Goal: Task Accomplishment & Management: Manage account settings

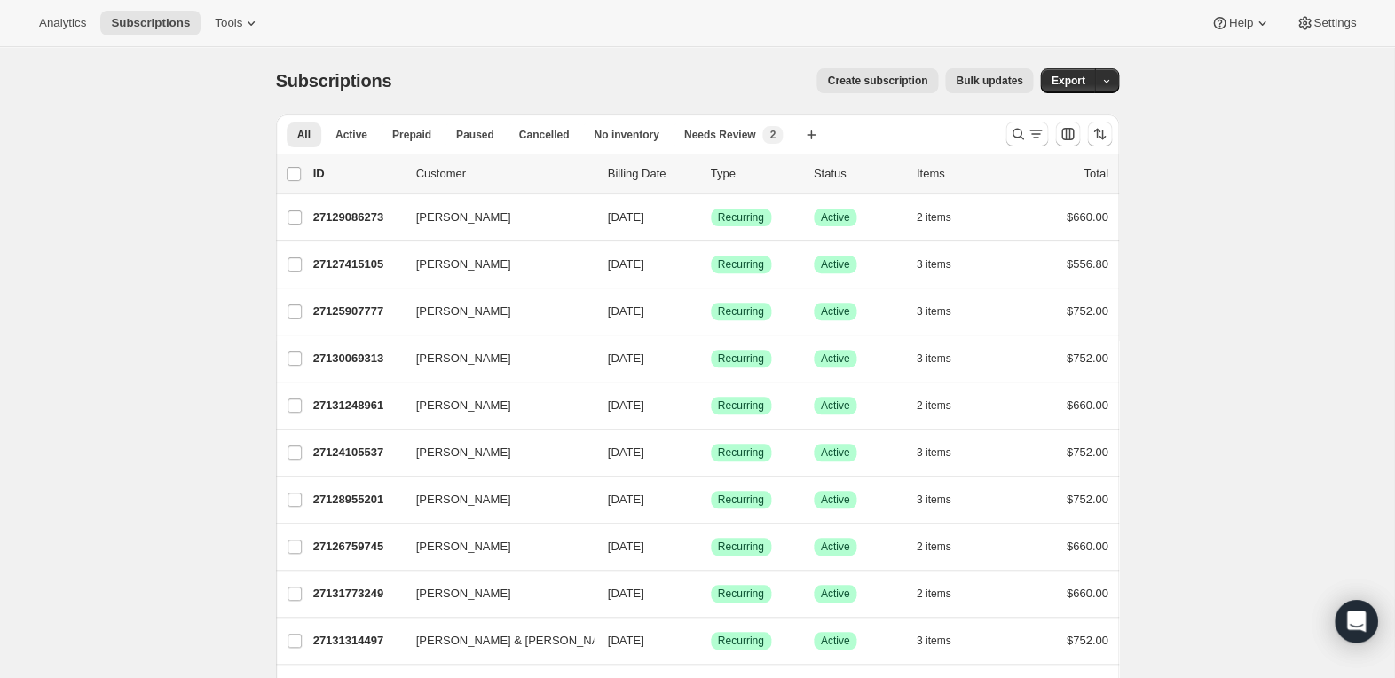
click at [455, 55] on div "Subscriptions. This page is ready Subscriptions Create subscription Bulk update…" at bounding box center [697, 80] width 843 height 67
click at [1013, 131] on icon "Search and filter results" at bounding box center [1018, 134] width 18 height 18
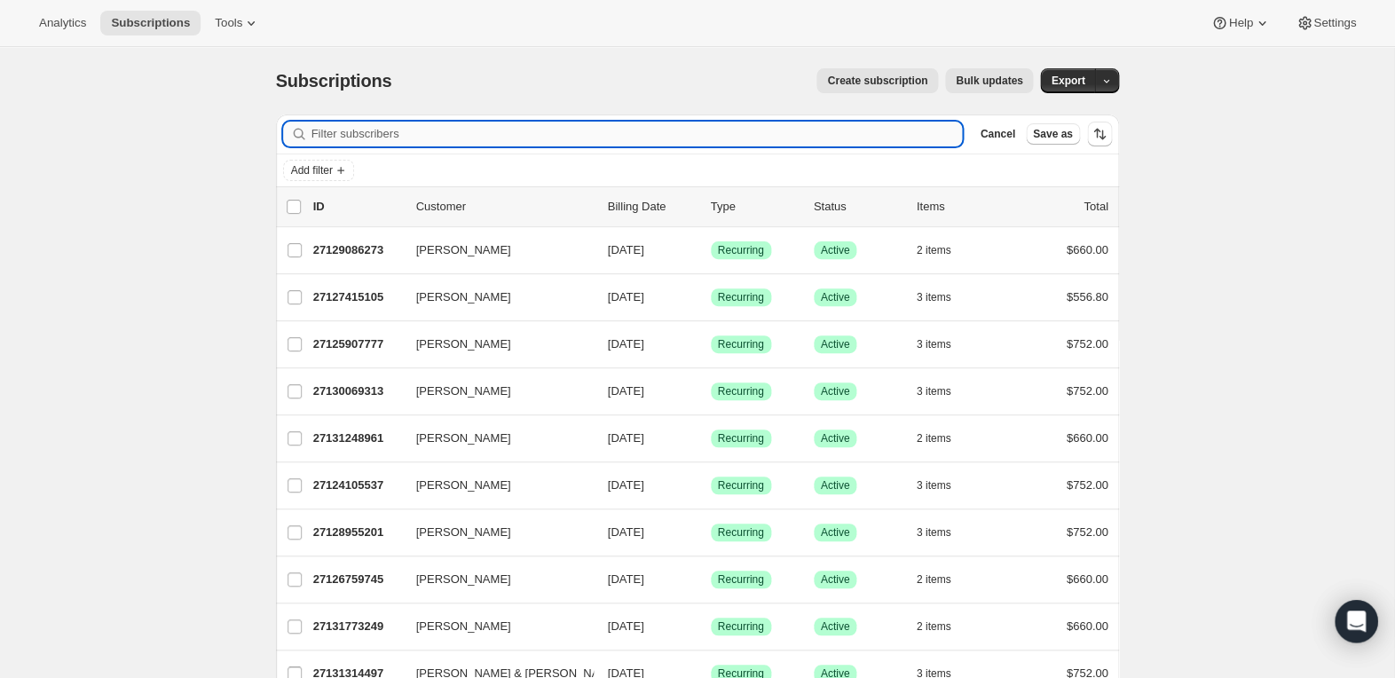
click at [575, 136] on input "Filter subscribers" at bounding box center [637, 134] width 651 height 25
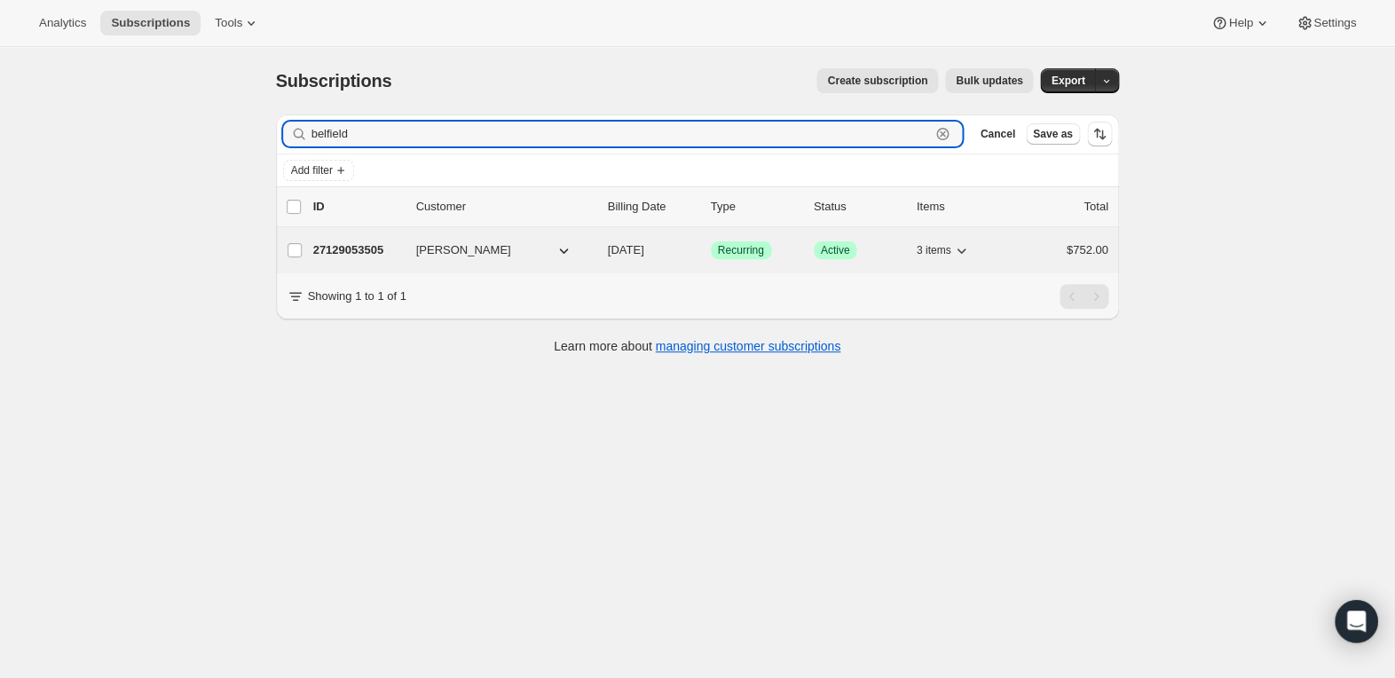
type input "belfield"
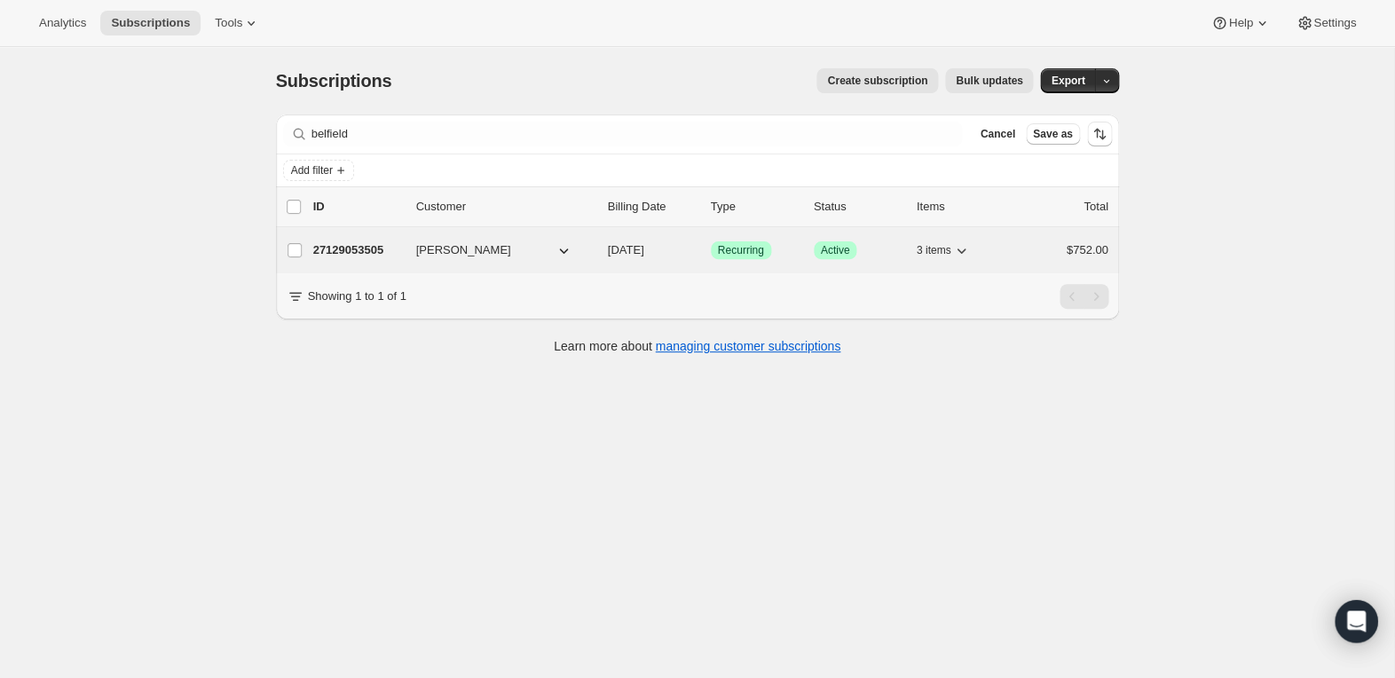
click at [337, 249] on p "27129053505" at bounding box center [357, 250] width 89 height 18
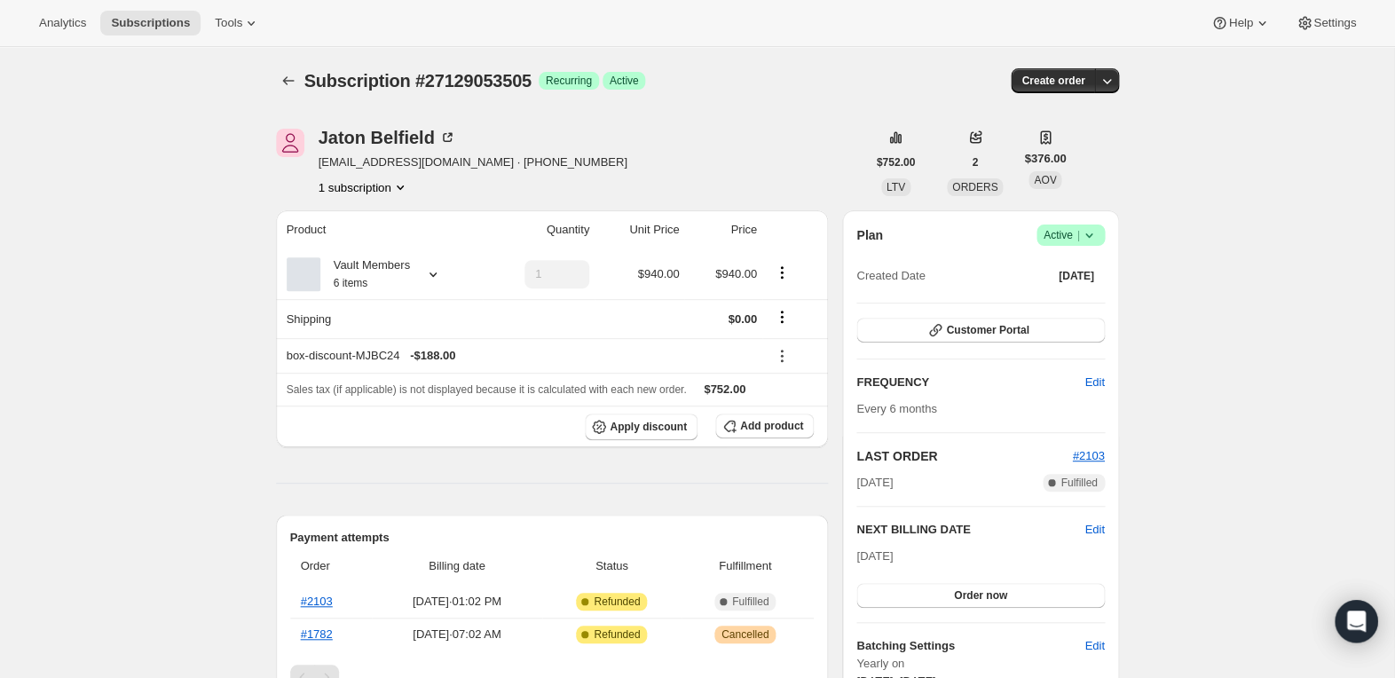
click at [1094, 240] on icon at bounding box center [1089, 235] width 18 height 18
click at [1075, 294] on span "Cancel subscription" at bounding box center [1066, 299] width 100 height 13
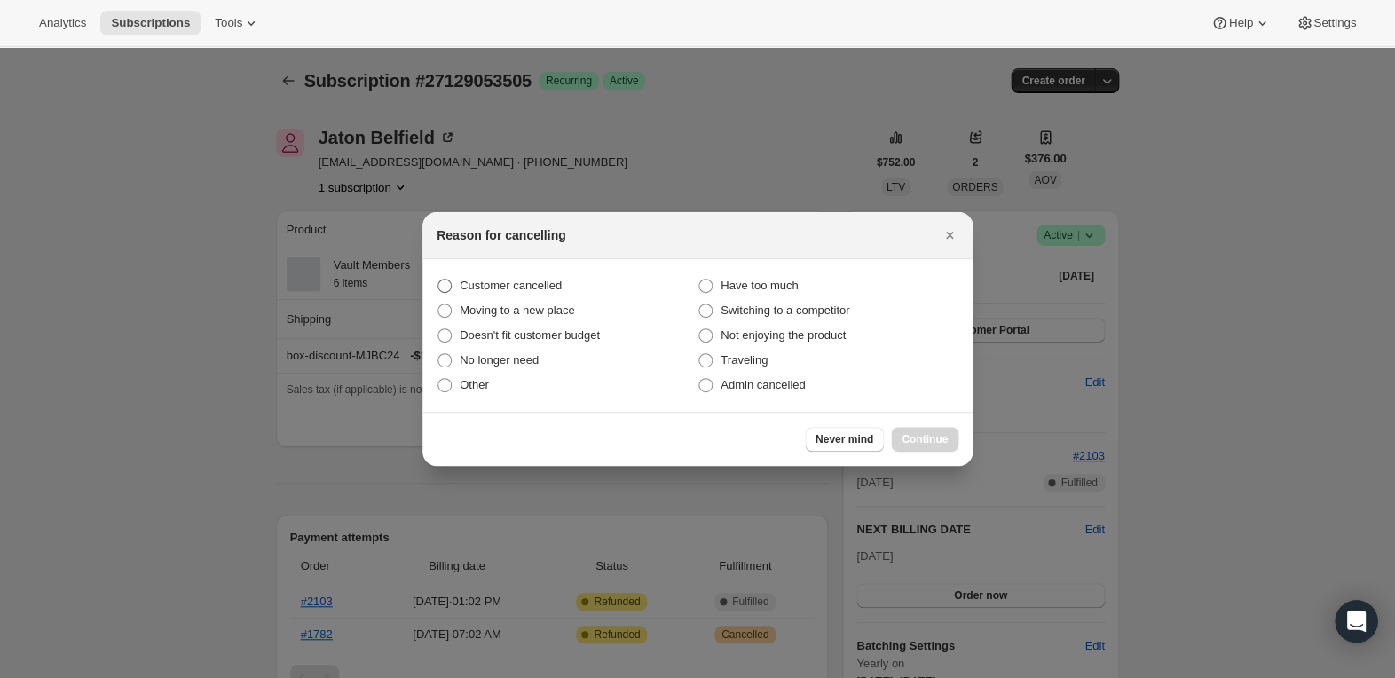
click at [553, 296] on label "Customer cancelled" at bounding box center [567, 285] width 261 height 25
click at [438, 280] on input "Customer cancelled" at bounding box center [438, 279] width 1 height 1
radio input "true"
click at [941, 452] on div "Never mind Continue" at bounding box center [697, 439] width 550 height 54
click at [932, 438] on span "Continue" at bounding box center [925, 439] width 46 height 14
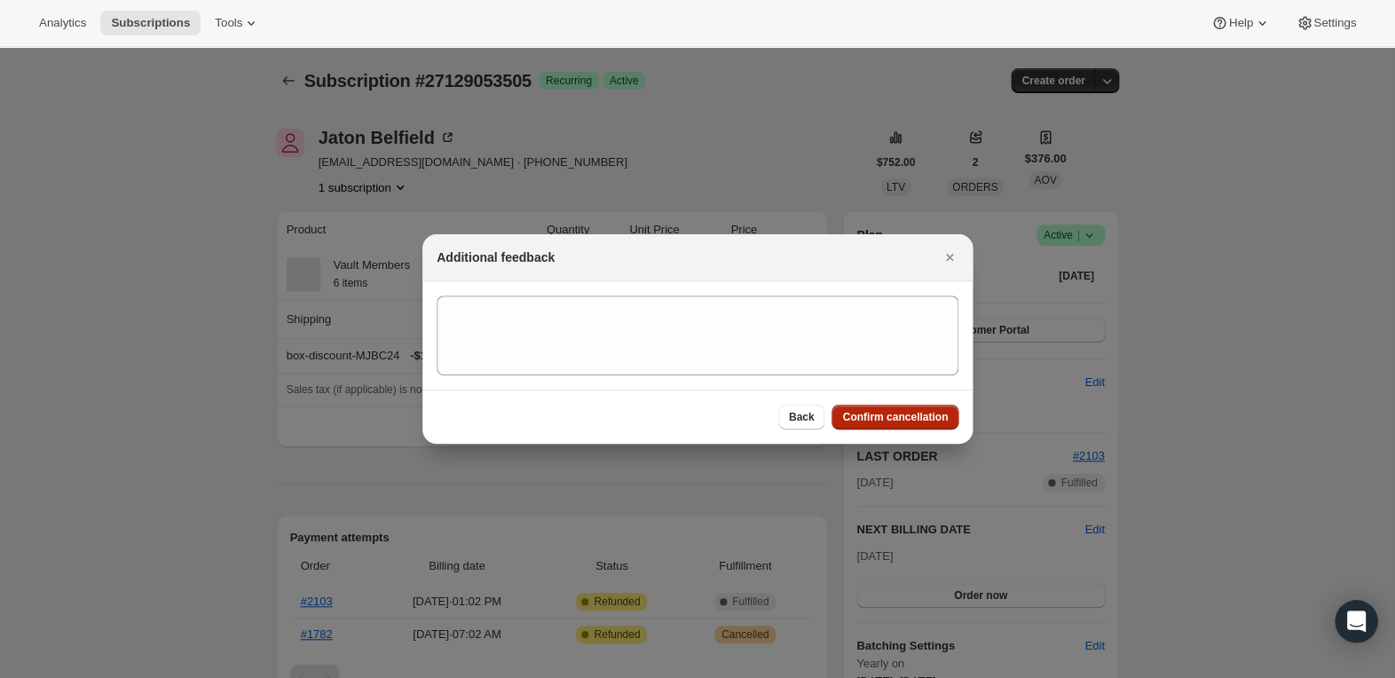
click at [918, 410] on button "Confirm cancellation" at bounding box center [895, 417] width 127 height 25
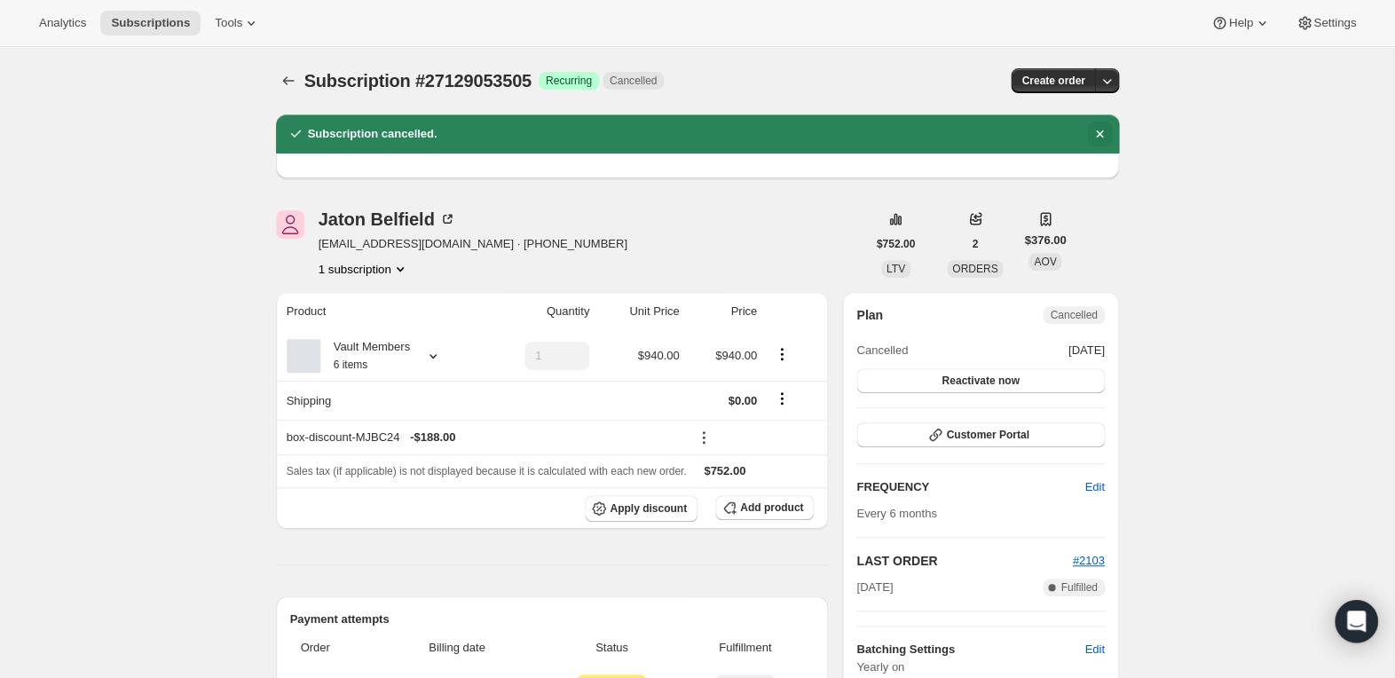
click at [1109, 129] on button "Dismiss notification" at bounding box center [1099, 134] width 25 height 25
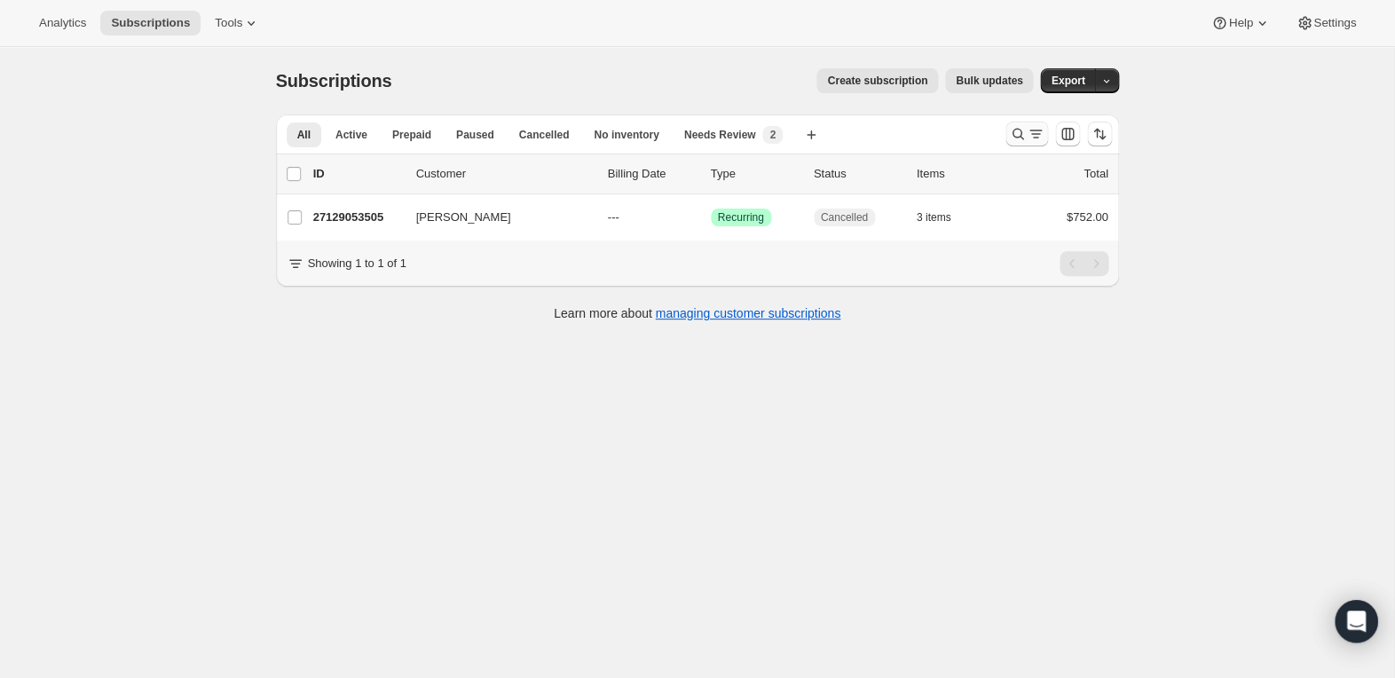
click at [1024, 136] on icon "Search and filter results" at bounding box center [1018, 134] width 18 height 18
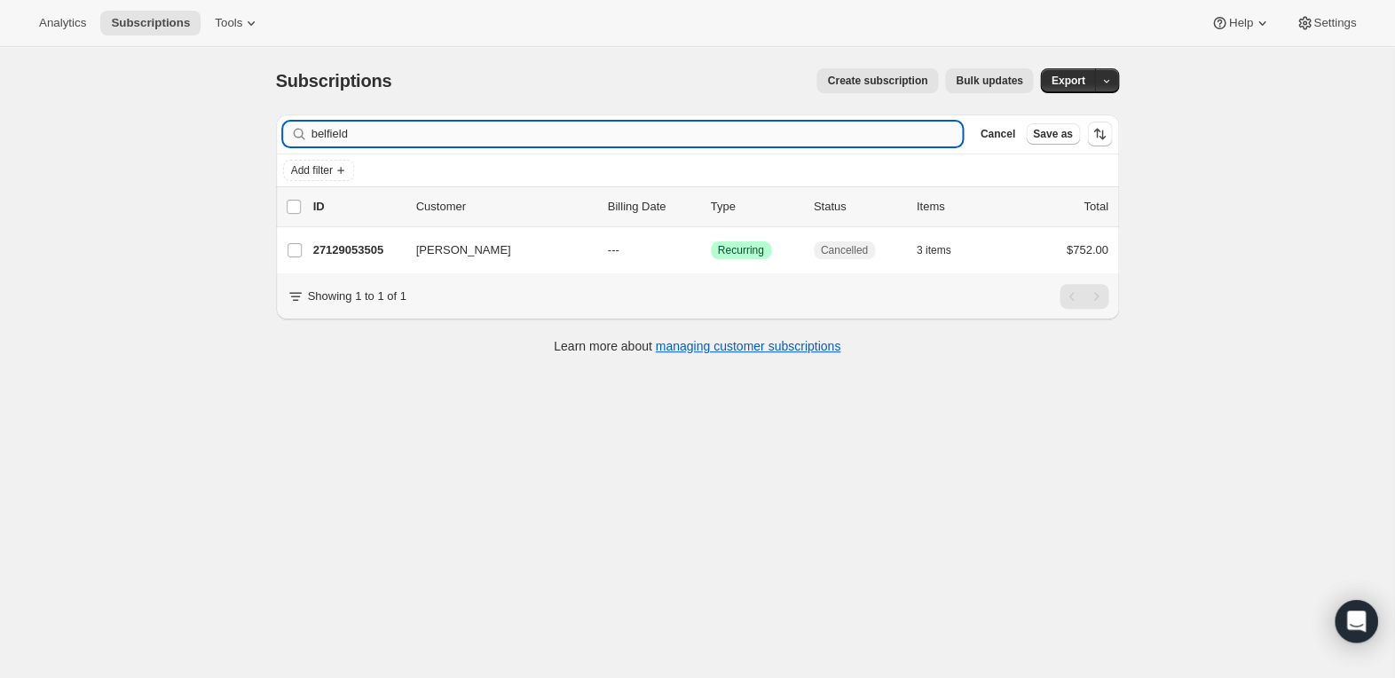
click at [587, 141] on input "belfield" at bounding box center [637, 134] width 651 height 25
type input "young"
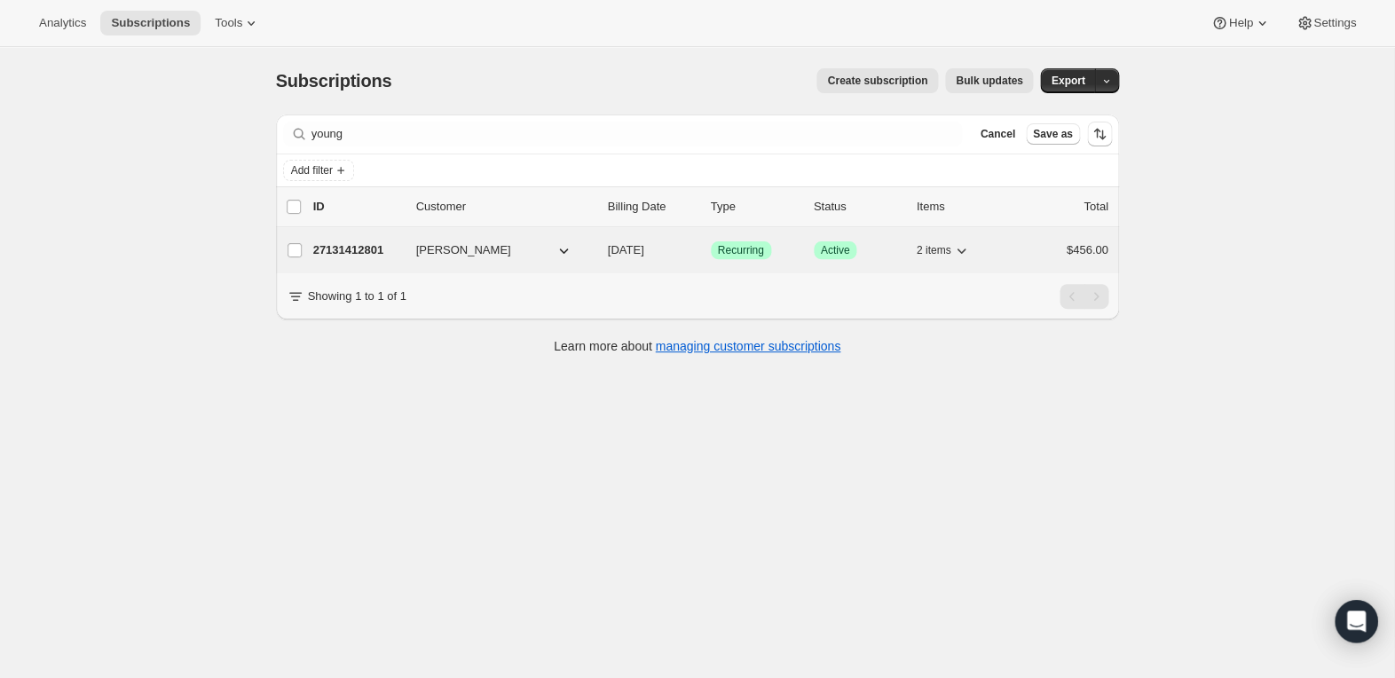
click at [355, 241] on p "27131412801" at bounding box center [357, 250] width 89 height 18
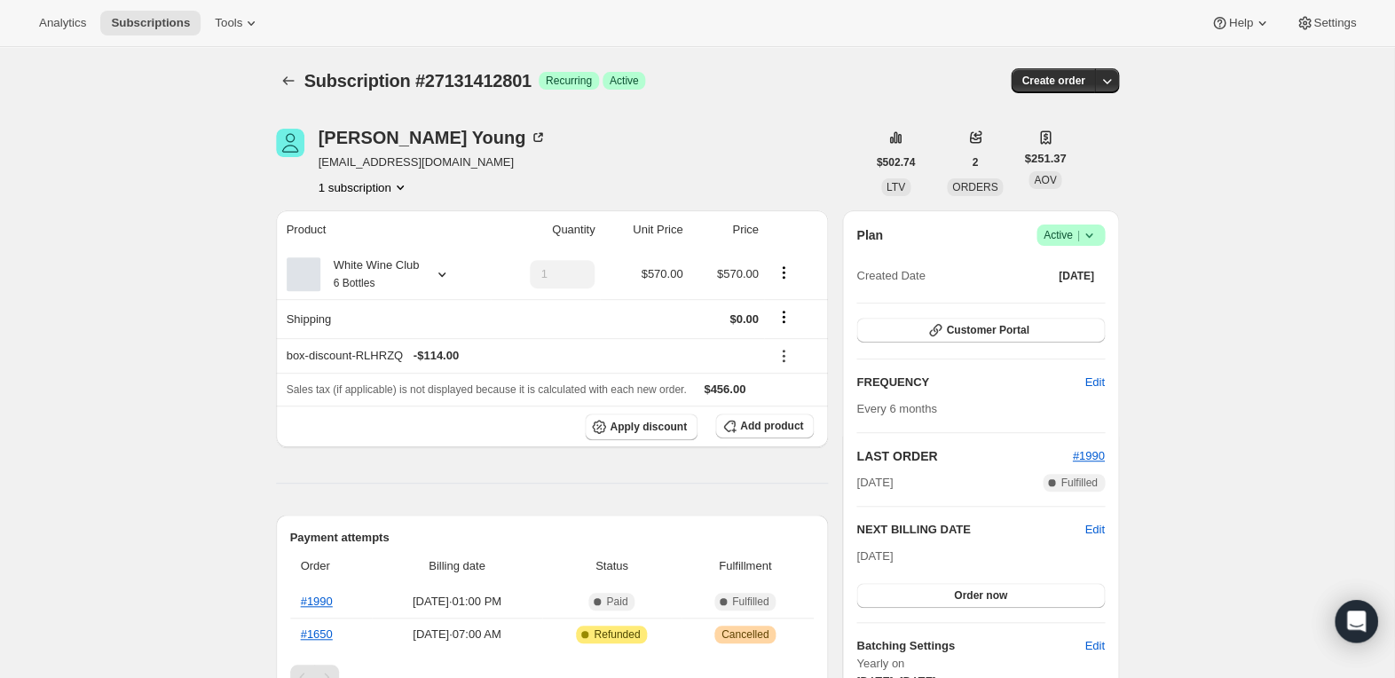
click at [1089, 231] on icon at bounding box center [1089, 235] width 18 height 18
drag, startPoint x: 1071, startPoint y: 281, endPoint x: 1071, endPoint y: 292, distance: 10.7
click at [1071, 292] on ul "Pause subscription Cancel subscription" at bounding box center [1066, 285] width 111 height 59
click at [1071, 291] on span "Cancel subscription" at bounding box center [1066, 300] width 100 height 18
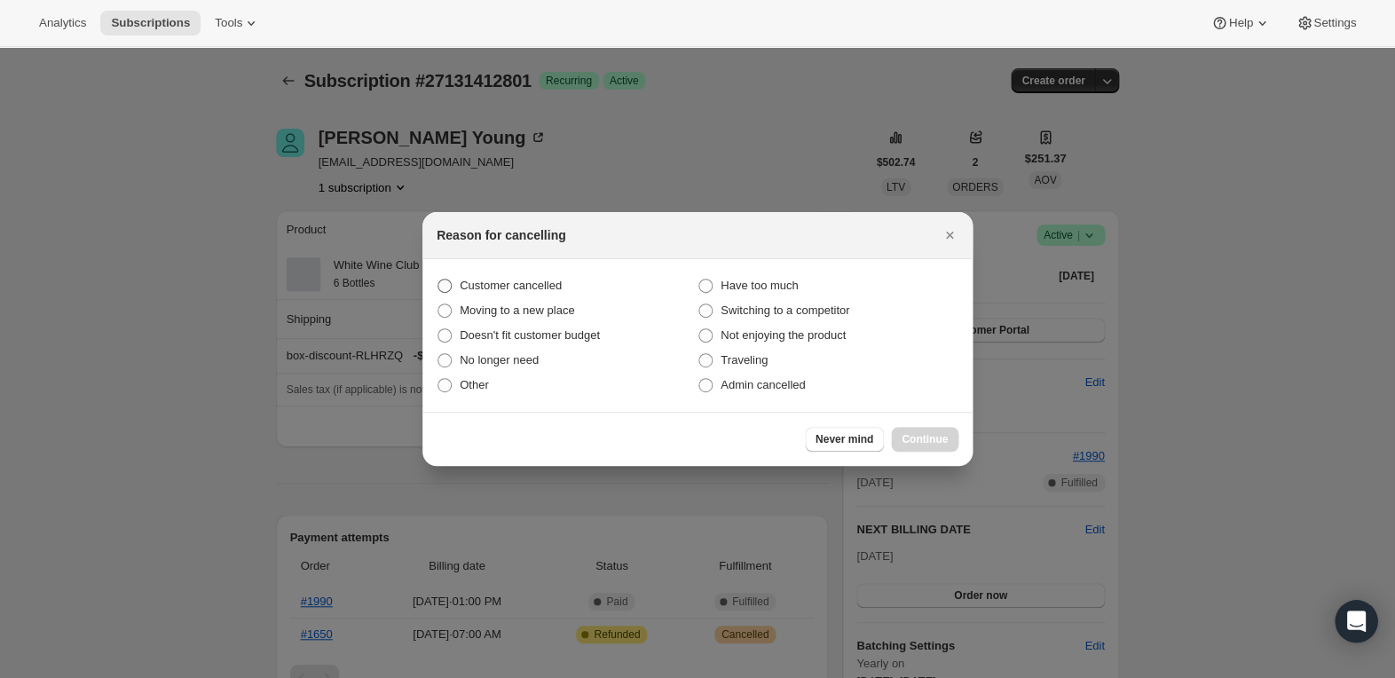
click at [473, 288] on span "Customer cancelled" at bounding box center [511, 285] width 102 height 13
click at [438, 280] on input "Customer cancelled" at bounding box center [438, 279] width 1 height 1
radio input "true"
click at [933, 441] on span "Continue" at bounding box center [925, 439] width 46 height 14
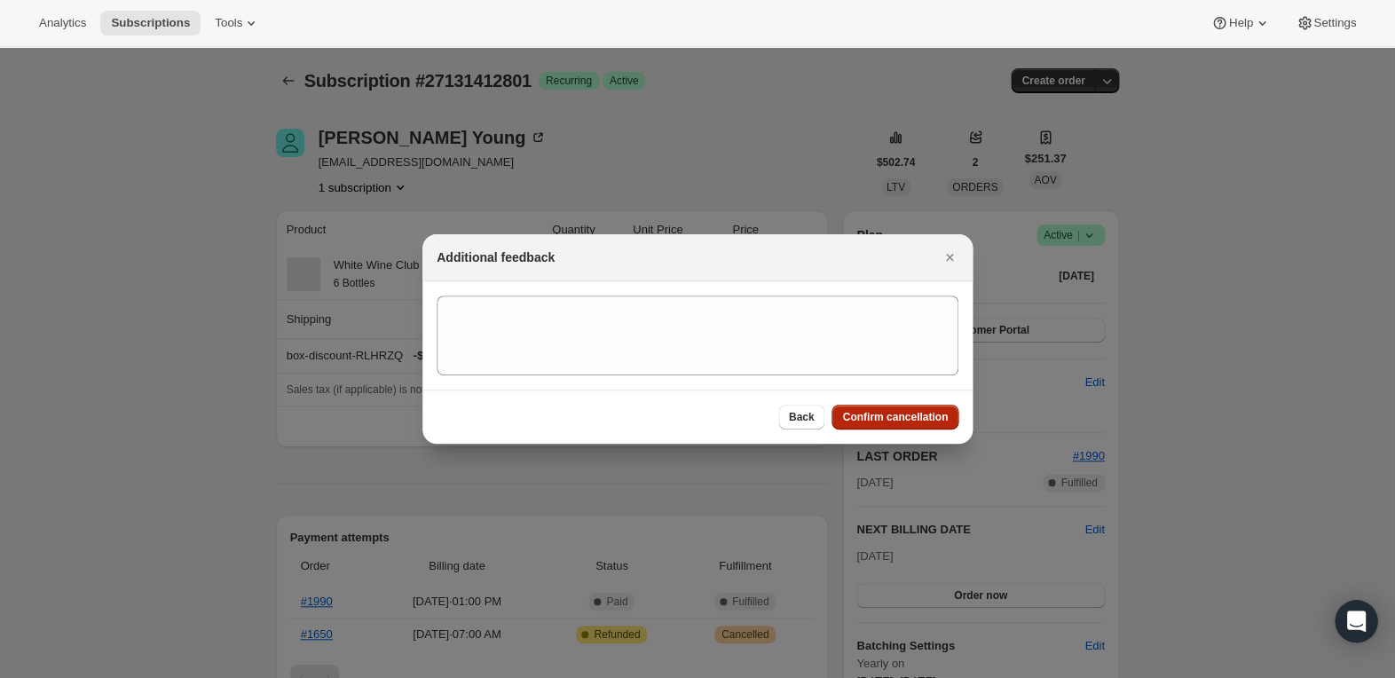
click at [911, 416] on span "Confirm cancellation" at bounding box center [895, 417] width 106 height 14
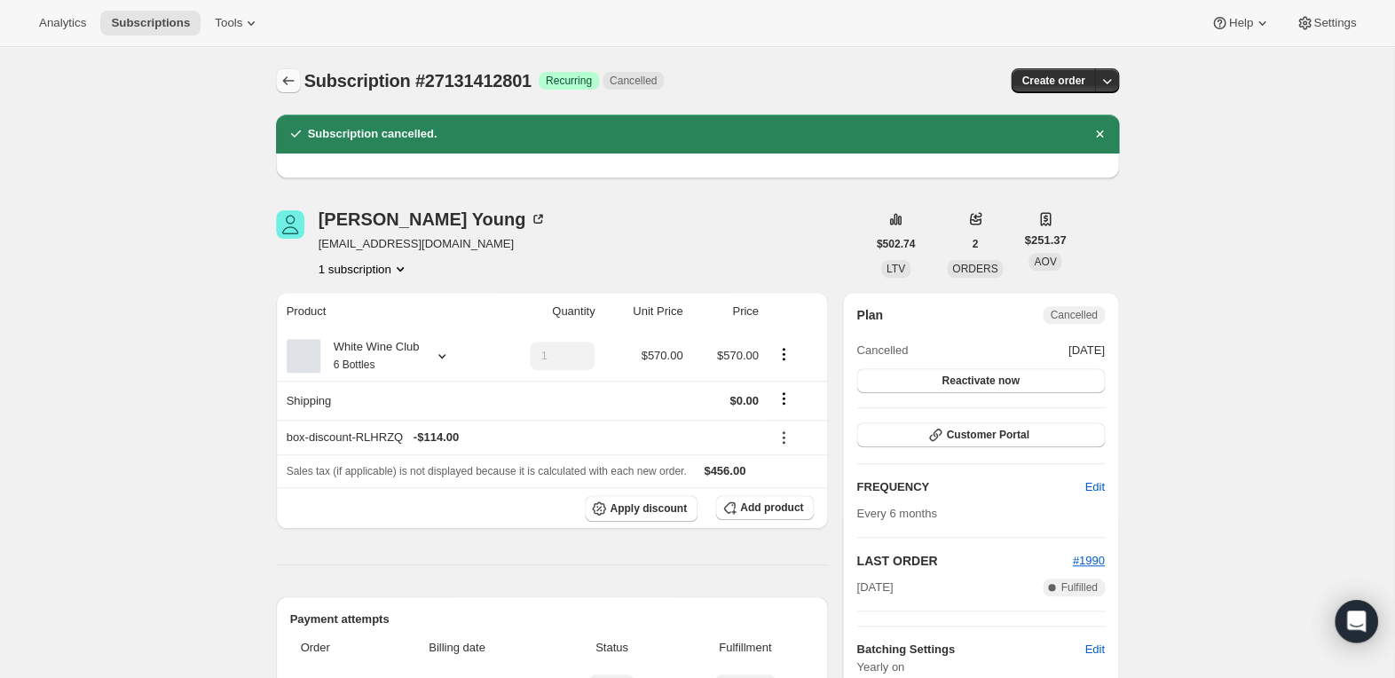
click at [284, 75] on icon "Subscriptions" at bounding box center [289, 81] width 18 height 18
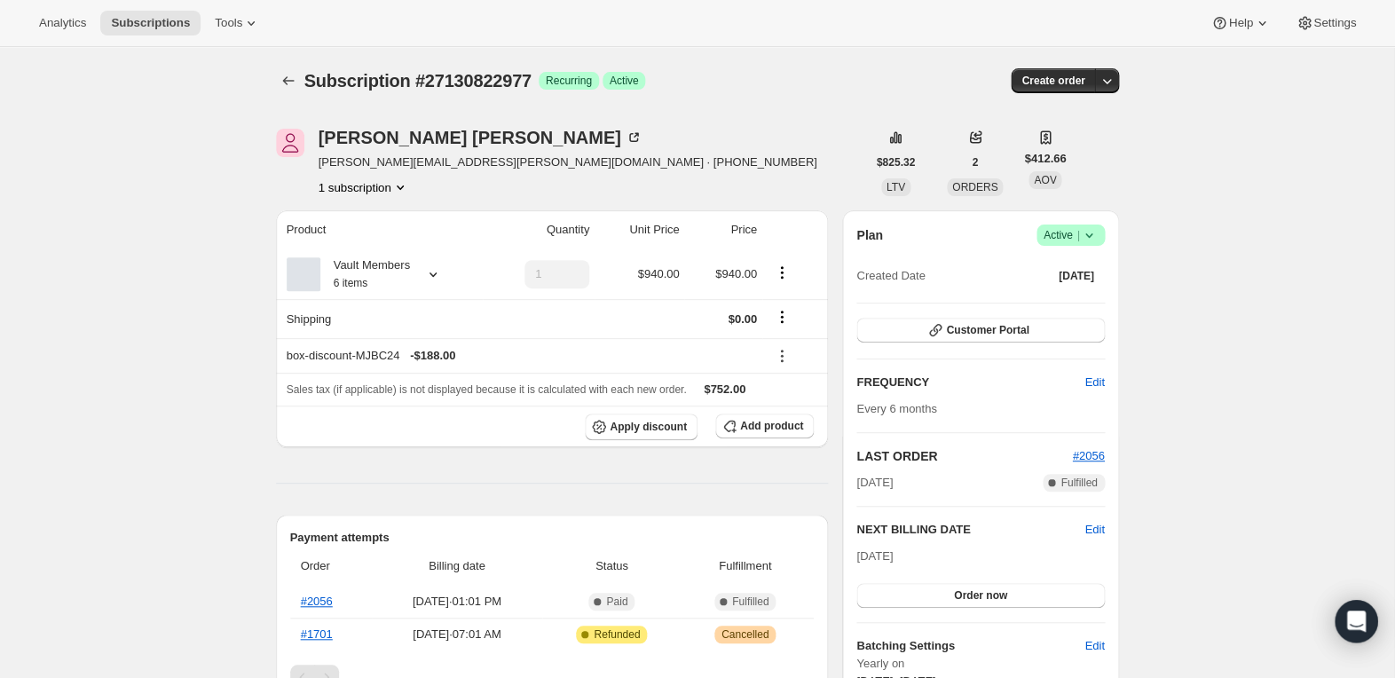
click at [1093, 236] on icon at bounding box center [1089, 235] width 18 height 18
click at [1069, 298] on span "Cancel subscription" at bounding box center [1066, 299] width 100 height 13
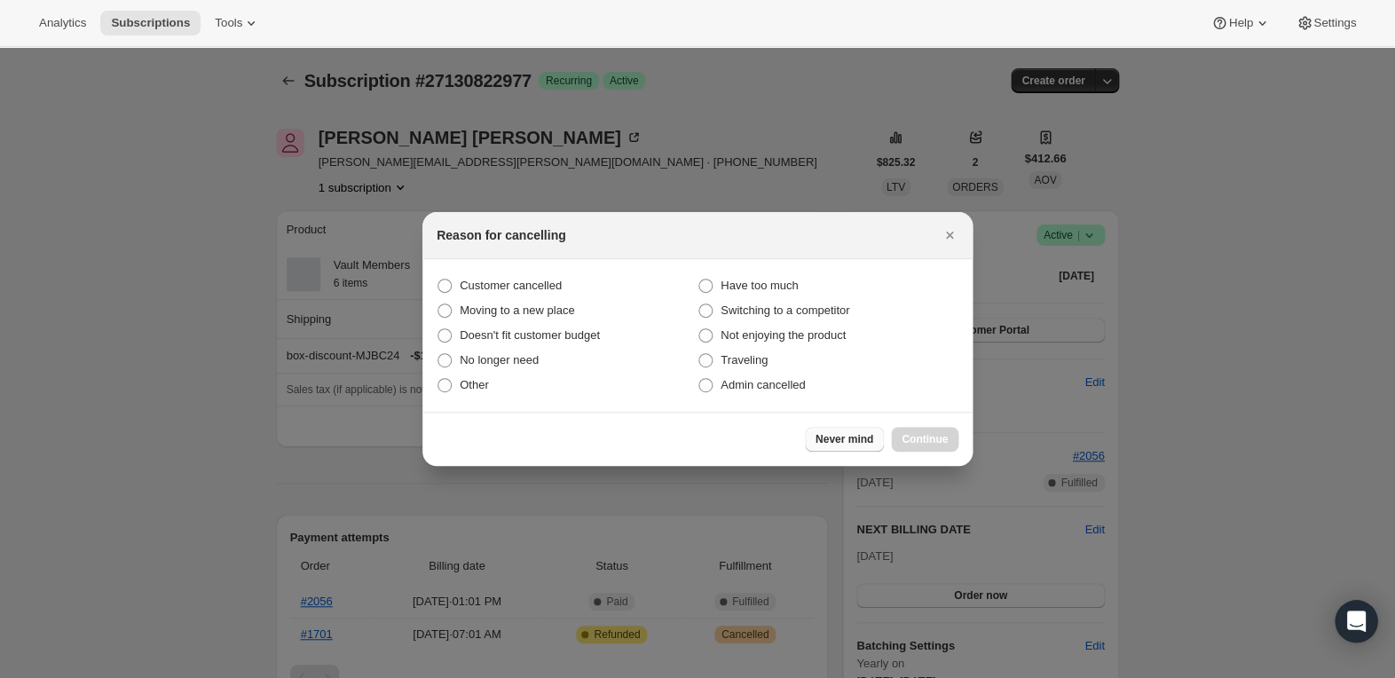
click at [853, 442] on span "Never mind" at bounding box center [845, 439] width 58 height 14
